Goal: Information Seeking & Learning: Learn about a topic

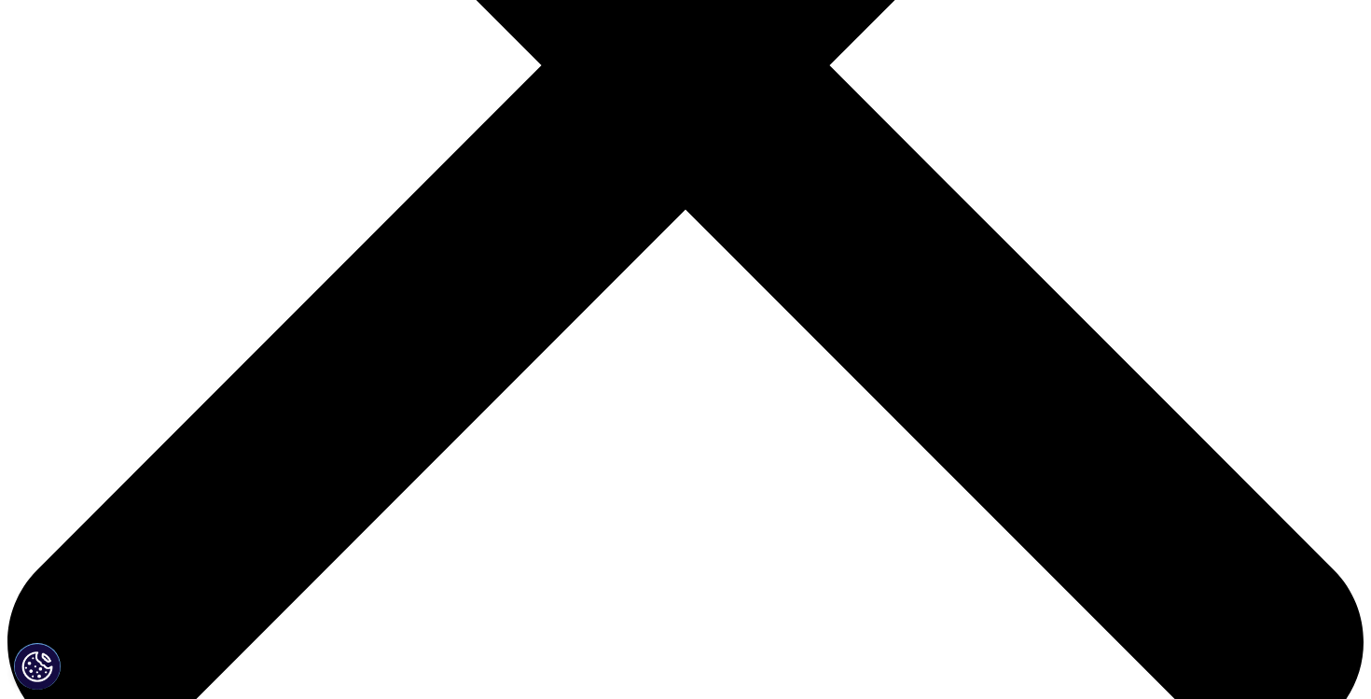
scroll to position [641, 0]
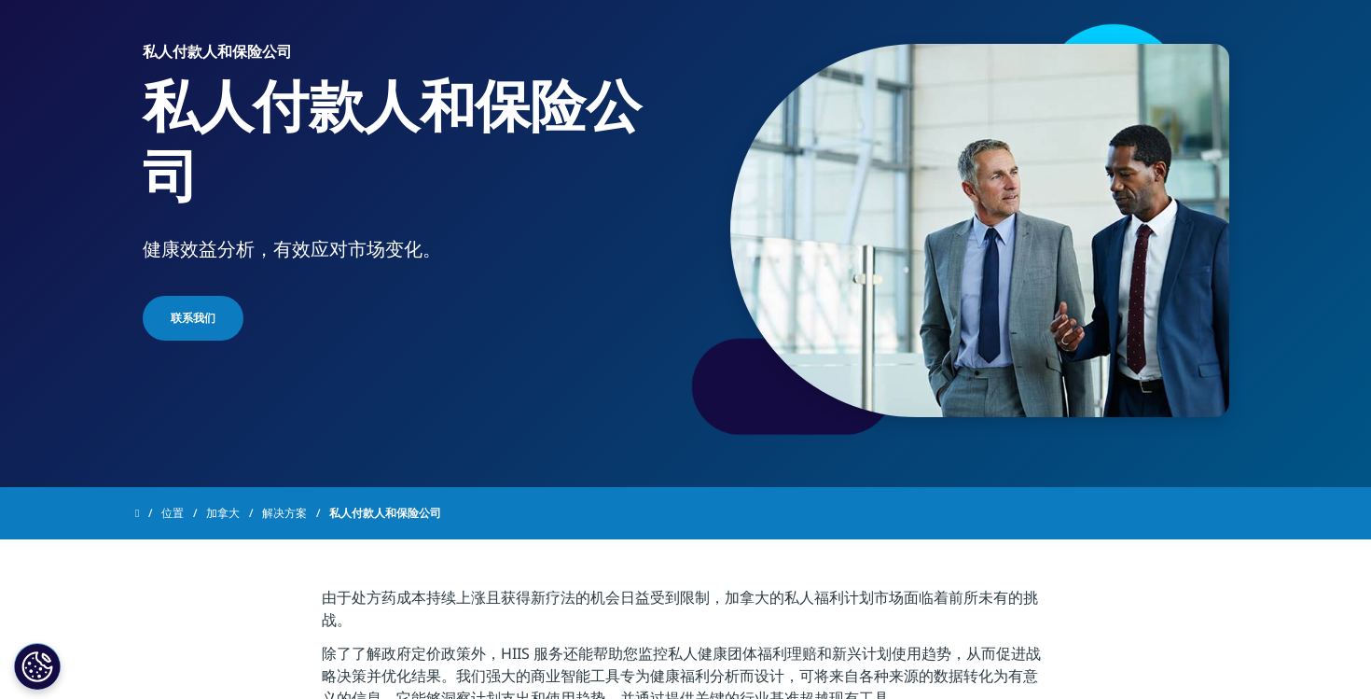
scroll to position [125, 0]
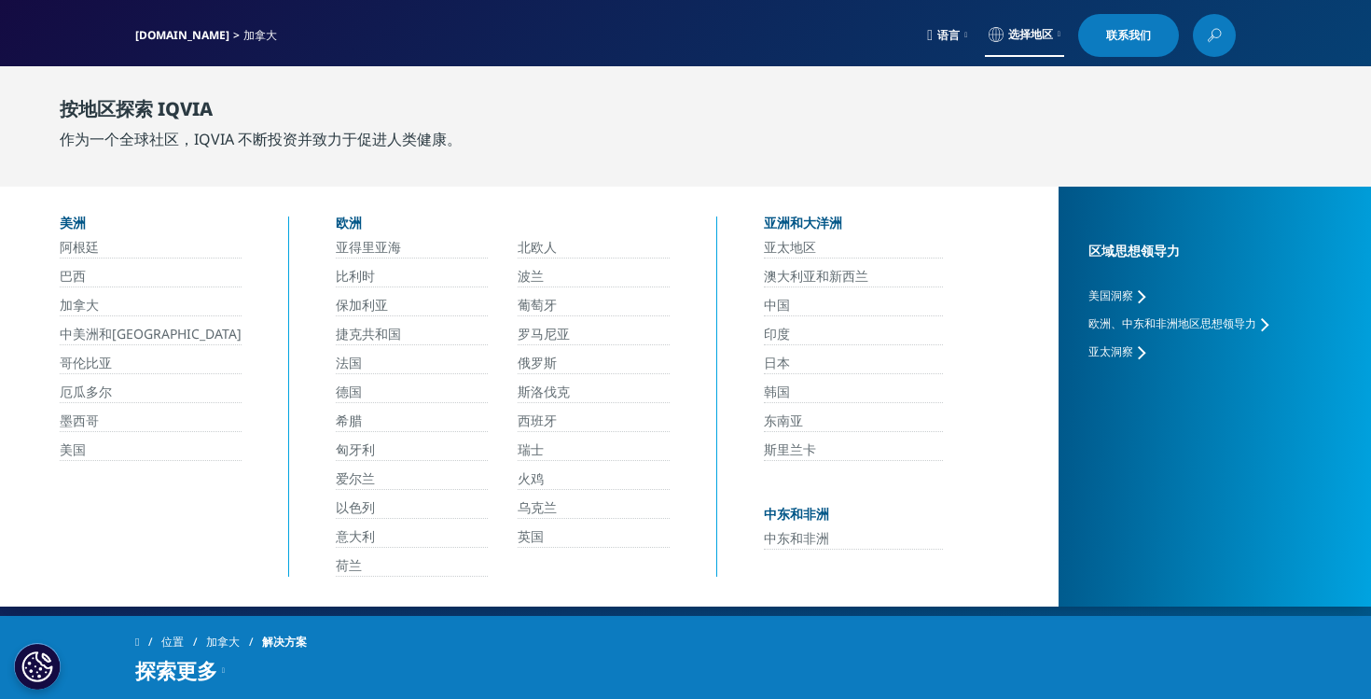
click at [780, 306] on font "中国" at bounding box center [777, 305] width 26 height 18
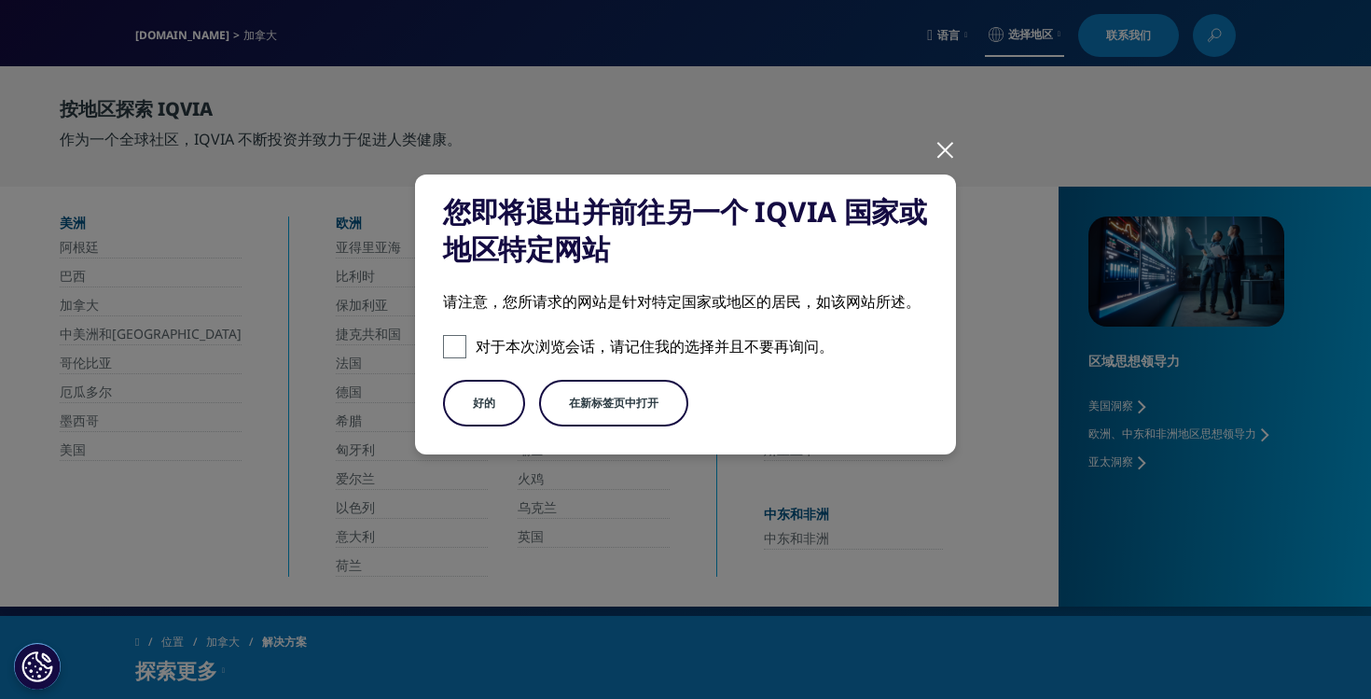
click at [502, 417] on button "好的" at bounding box center [484, 403] width 82 height 47
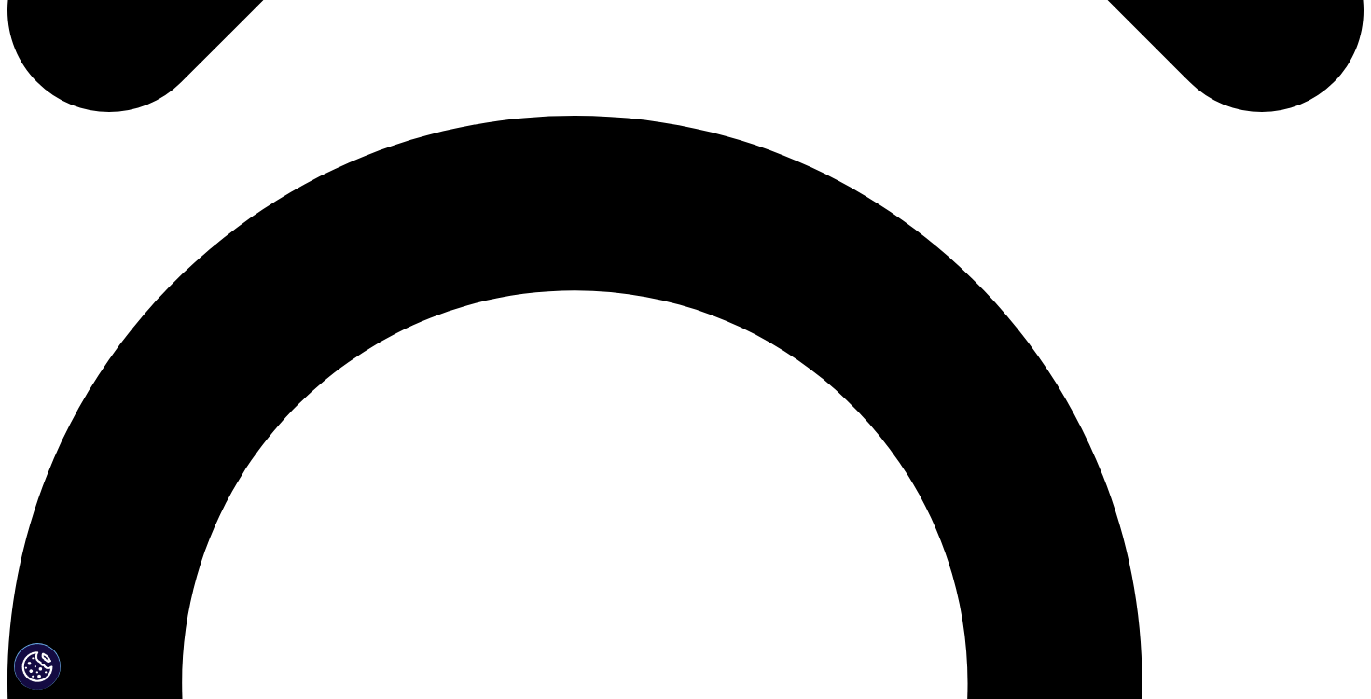
scroll to position [1267, 0]
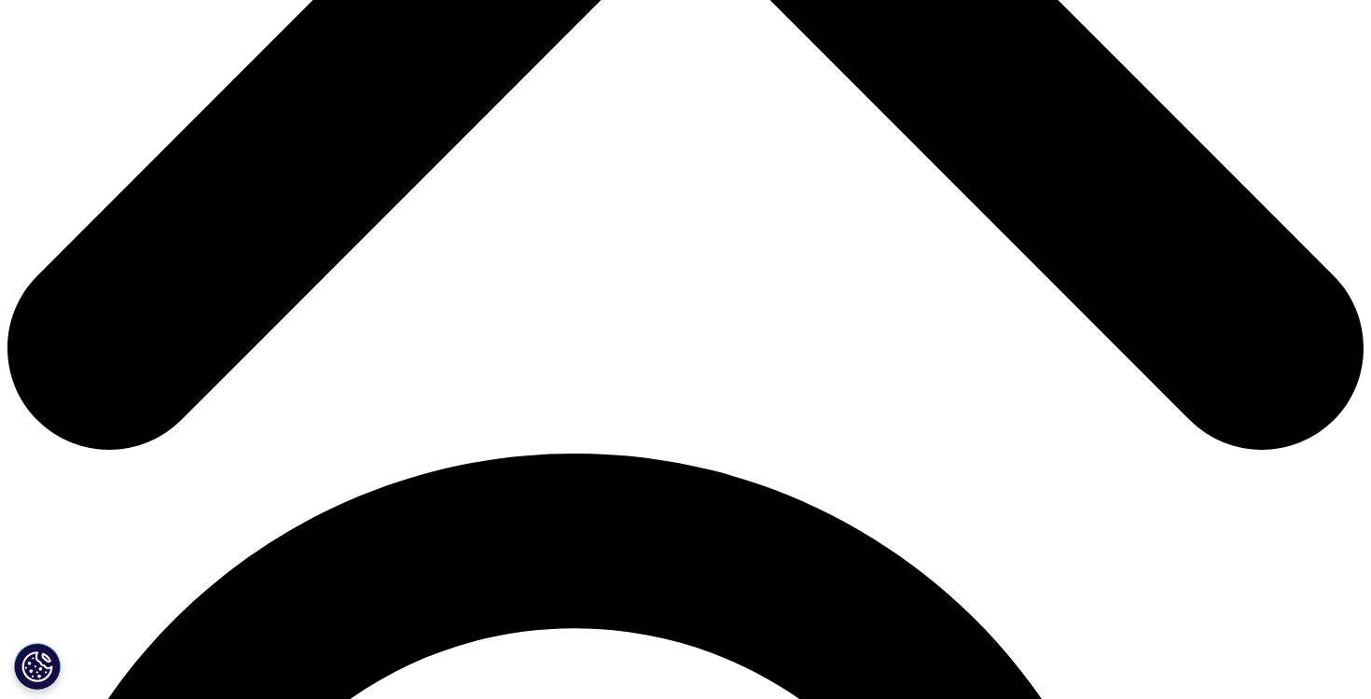
scroll to position [936, 0]
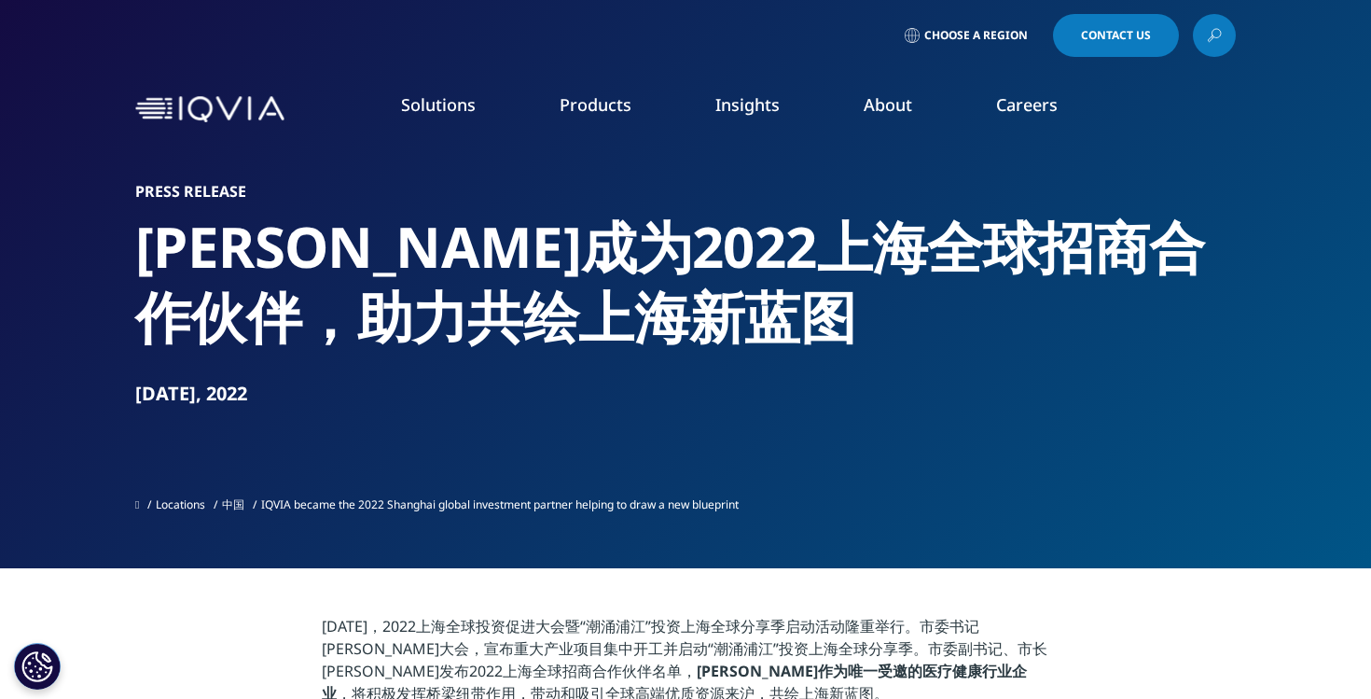
click at [88, 301] on link "Site Suite" at bounding box center [195, 303] width 317 height 21
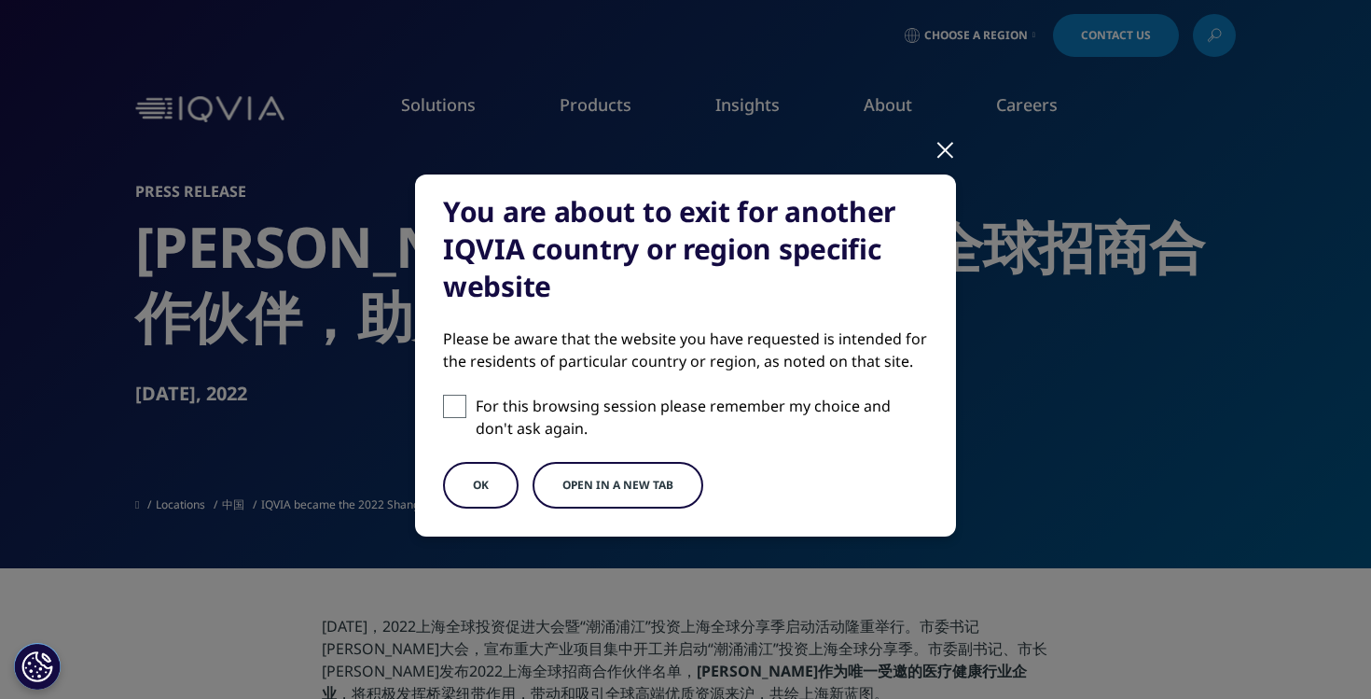
click at [492, 478] on button "OK" at bounding box center [481, 485] width 76 height 47
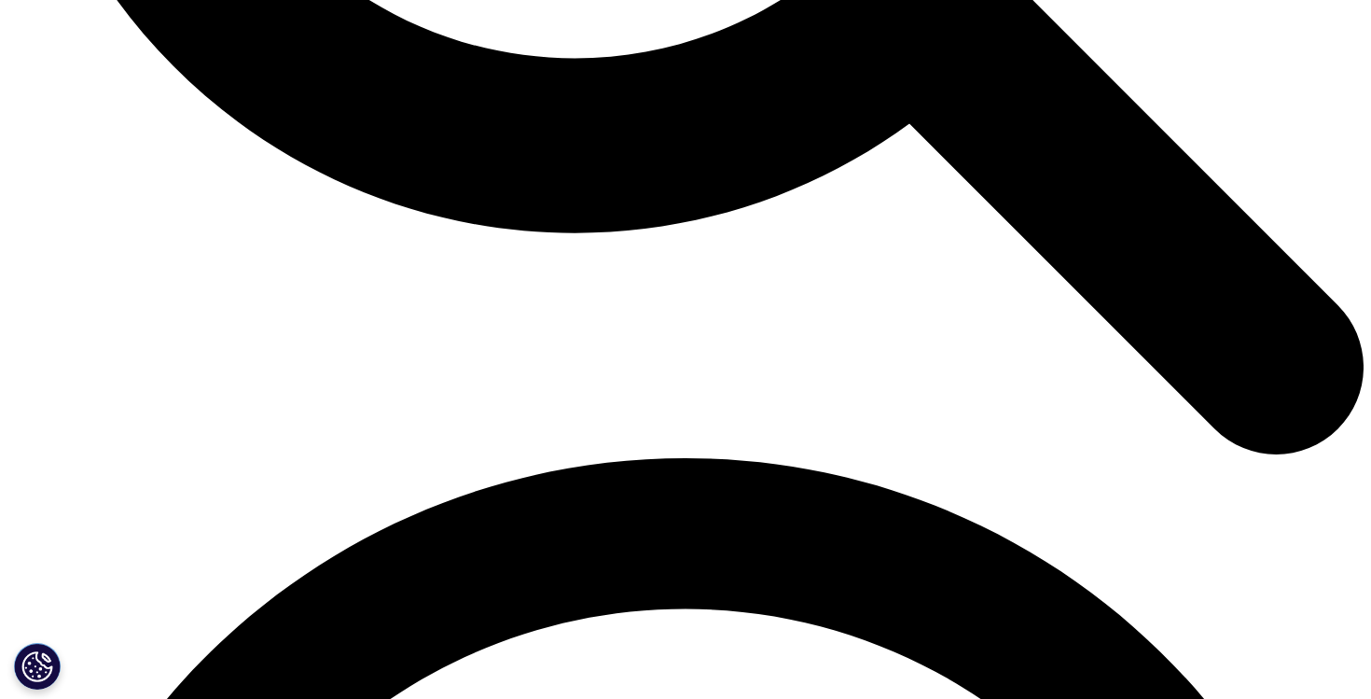
scroll to position [2293, 0]
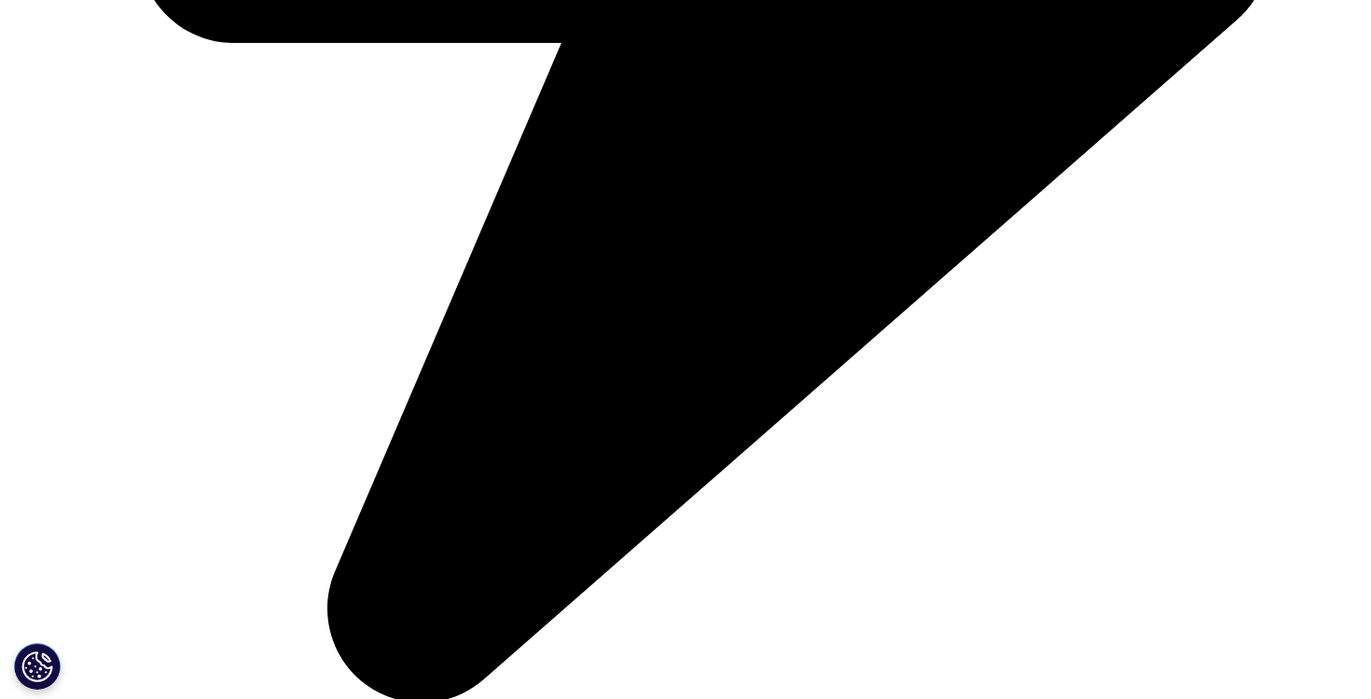
scroll to position [1263, 0]
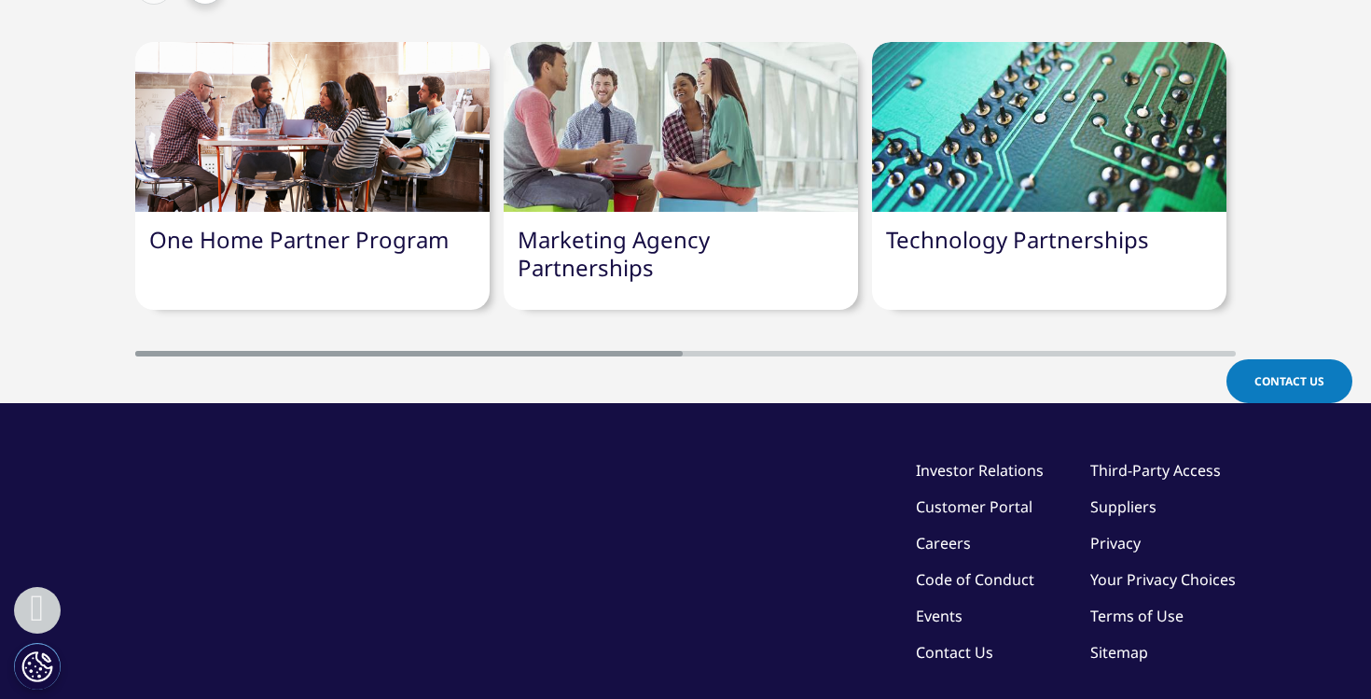
scroll to position [2487, 0]
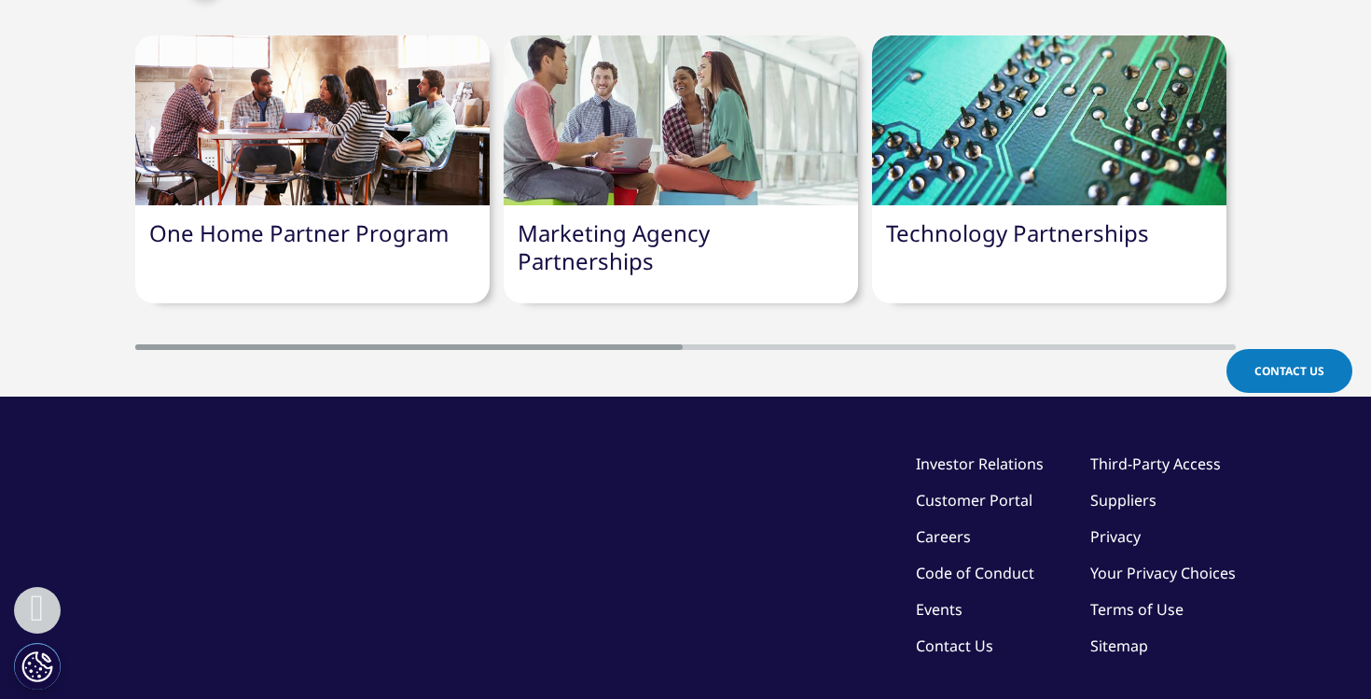
click at [392, 236] on link "One Home Partner Program" at bounding box center [298, 232] width 299 height 31
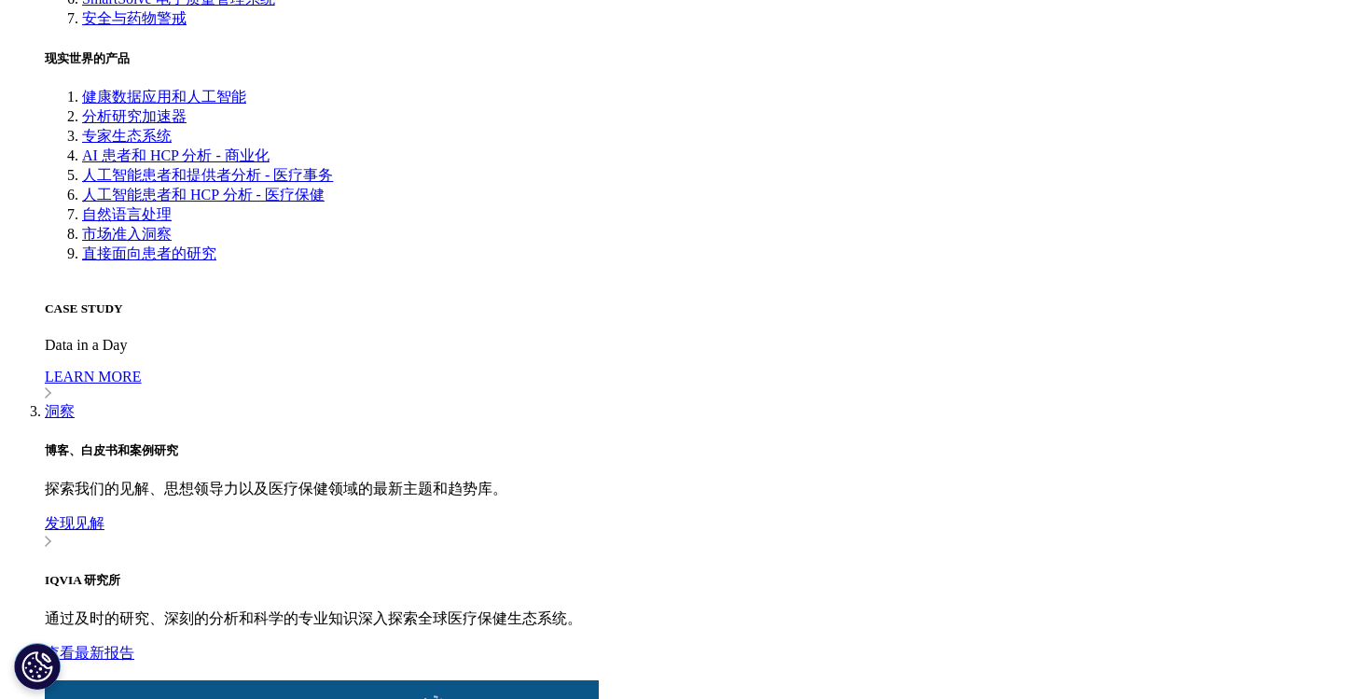
scroll to position [5010, 0]
